Goal: Navigation & Orientation: Understand site structure

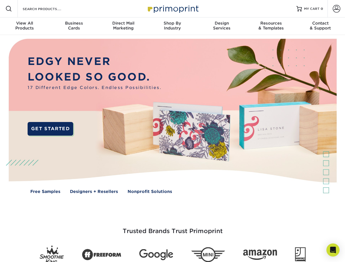
click at [173, 131] on img at bounding box center [173, 120] width 342 height 171
click at [9, 9] on span at bounding box center [8, 8] width 7 height 7
click at [337, 9] on span at bounding box center [337, 9] width 8 height 8
click at [25, 26] on div "View All Products" at bounding box center [24, 26] width 49 height 10
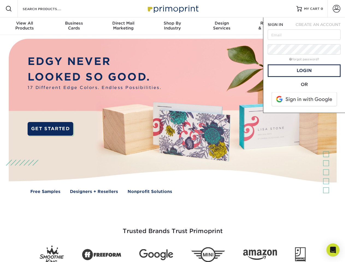
click at [74, 26] on div "Business Cards" at bounding box center [73, 26] width 49 height 10
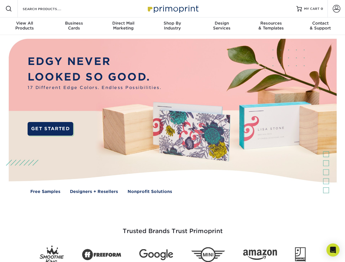
click at [123, 26] on div "Direct Mail Marketing" at bounding box center [123, 26] width 49 height 10
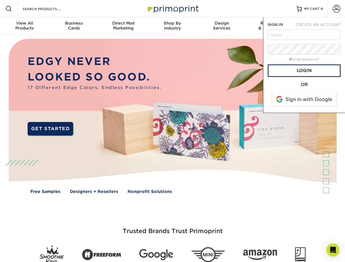
click at [173, 26] on div "Shop By Industry" at bounding box center [172, 26] width 49 height 10
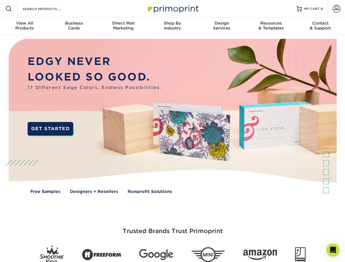
click at [222, 26] on div "Design Services" at bounding box center [221, 26] width 49 height 10
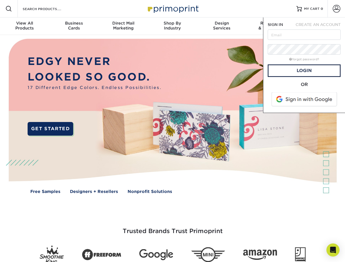
click at [271, 26] on span "SIGN IN" at bounding box center [275, 24] width 15 height 4
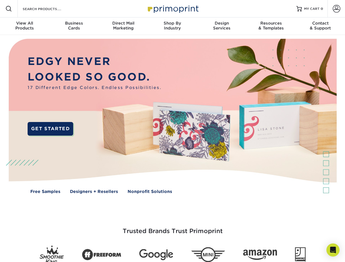
click at [321, 26] on div "Contact & Support" at bounding box center [320, 26] width 49 height 10
